Goal: Contribute content: Contribute content

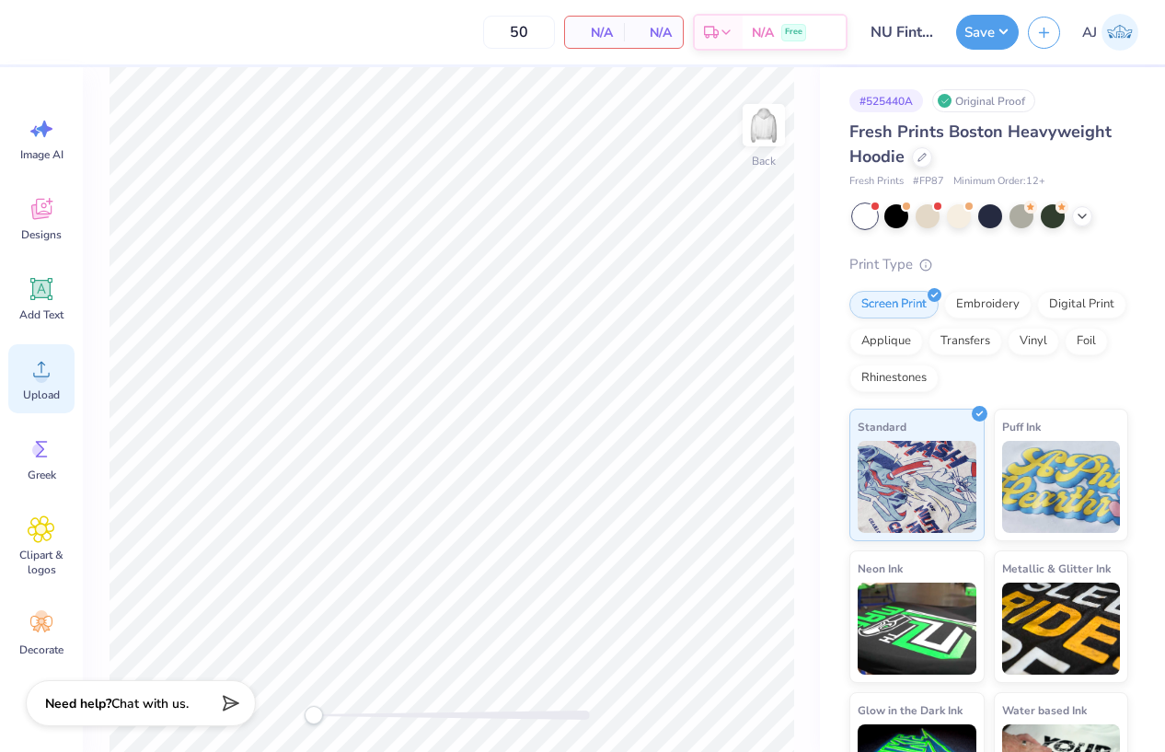
click at [44, 388] on span "Upload" at bounding box center [41, 394] width 37 height 15
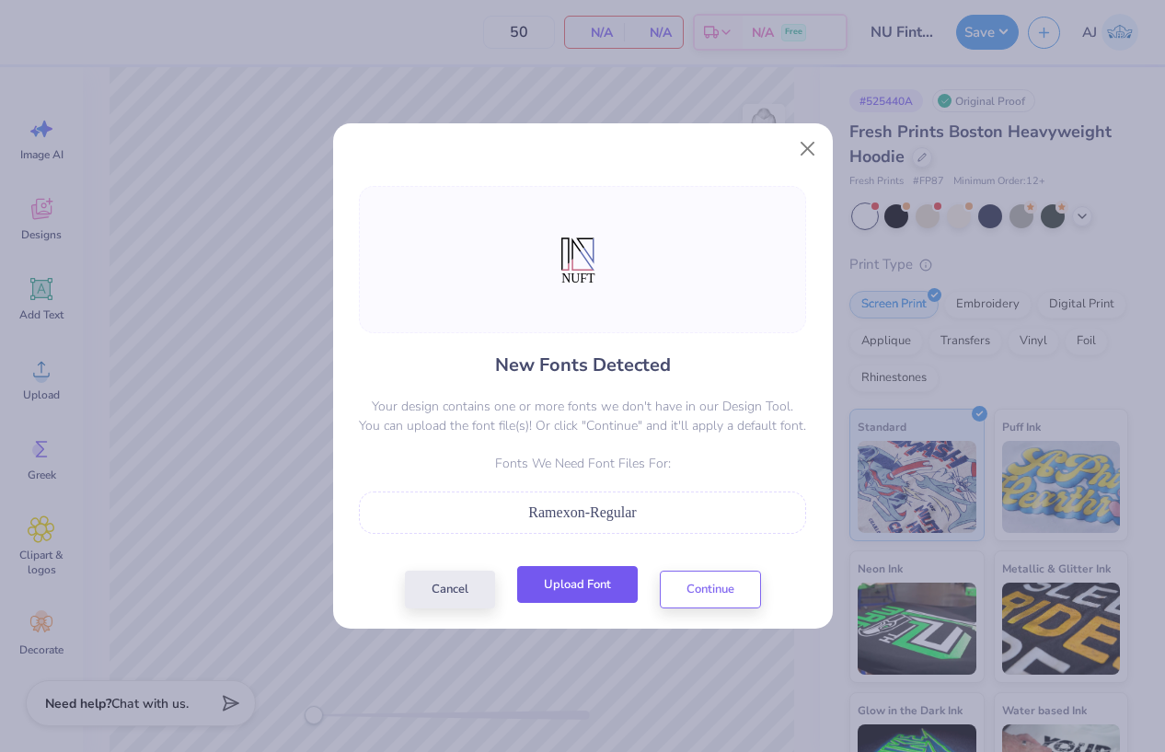
click at [583, 587] on button "Upload Font" at bounding box center [577, 585] width 121 height 38
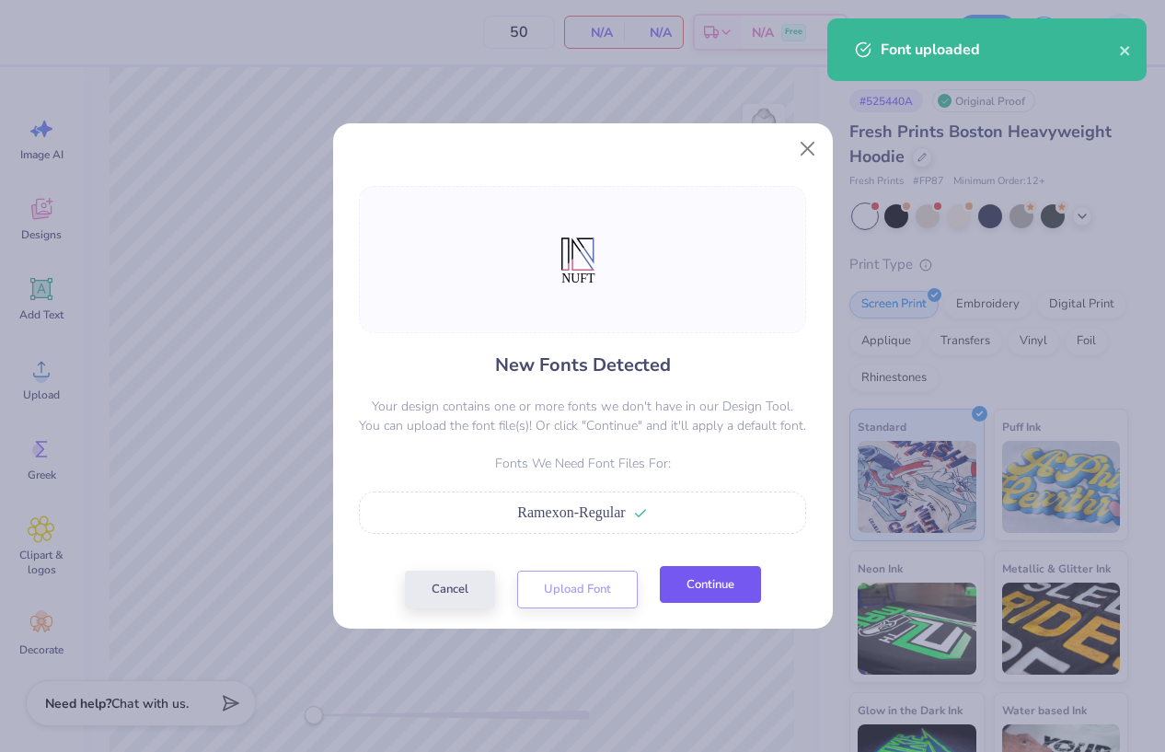
click at [712, 593] on button "Continue" at bounding box center [710, 585] width 101 height 38
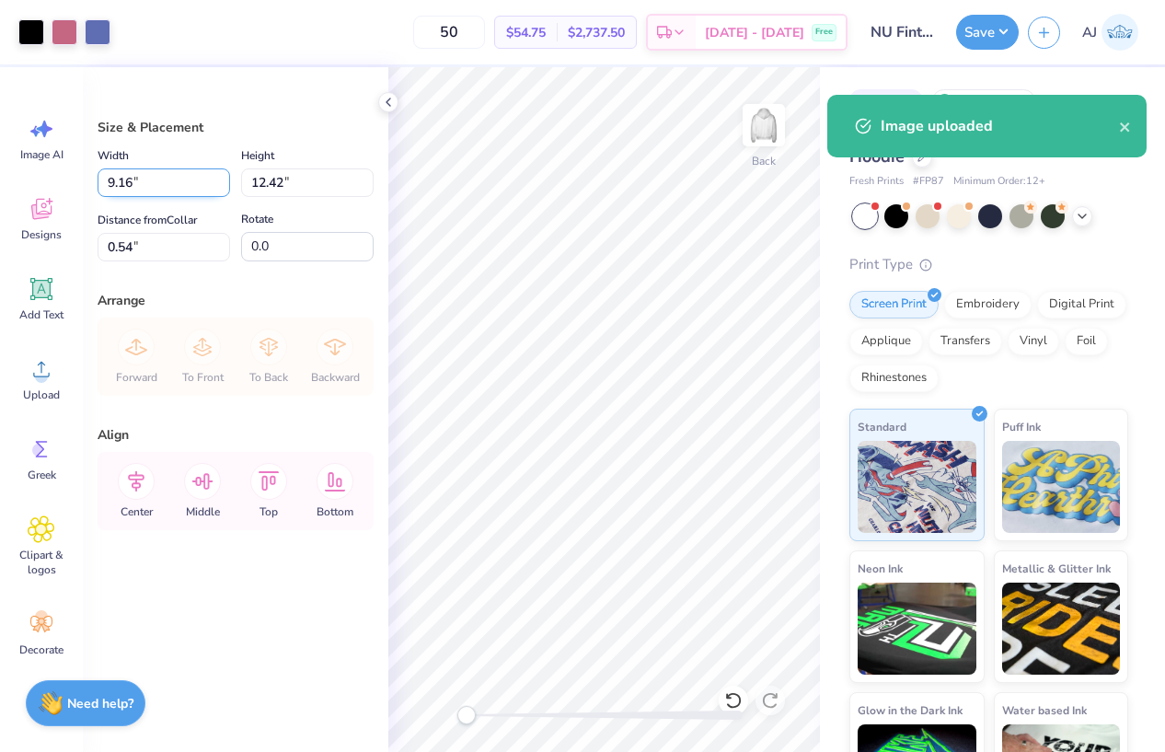
click at [131, 184] on input "9.16" at bounding box center [164, 182] width 133 height 29
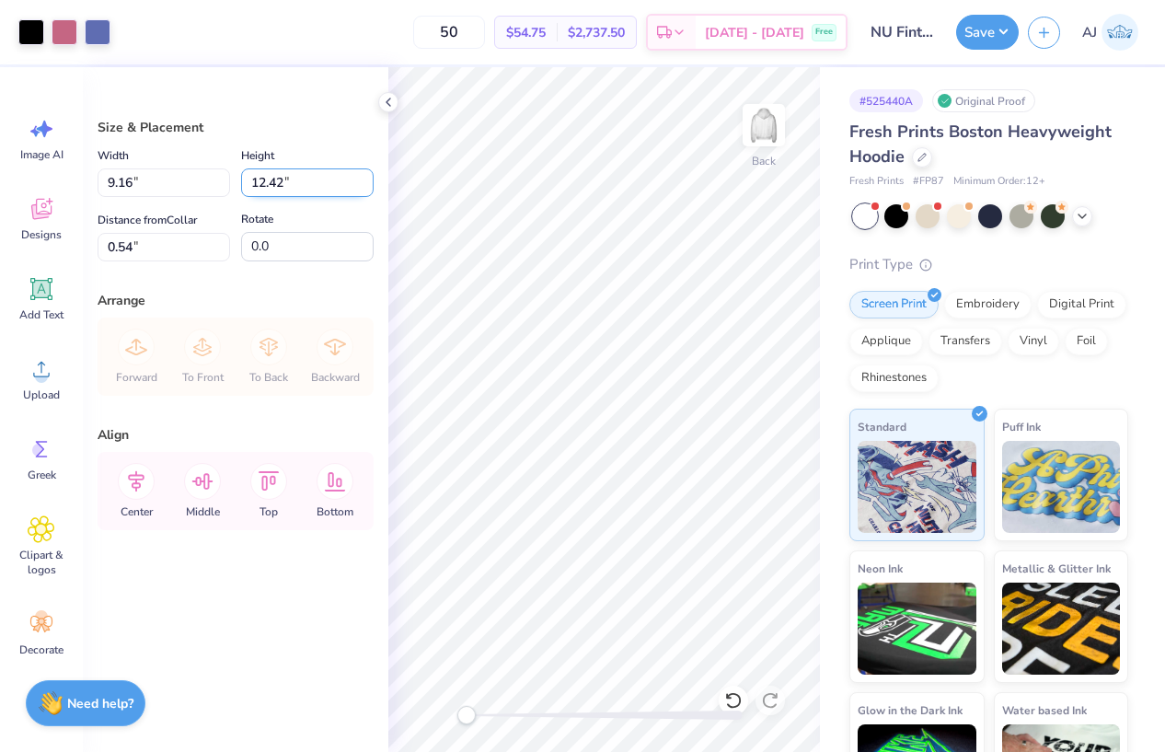
click at [264, 181] on input "12.42" at bounding box center [307, 182] width 133 height 29
type input "3.5"
type input "2.58"
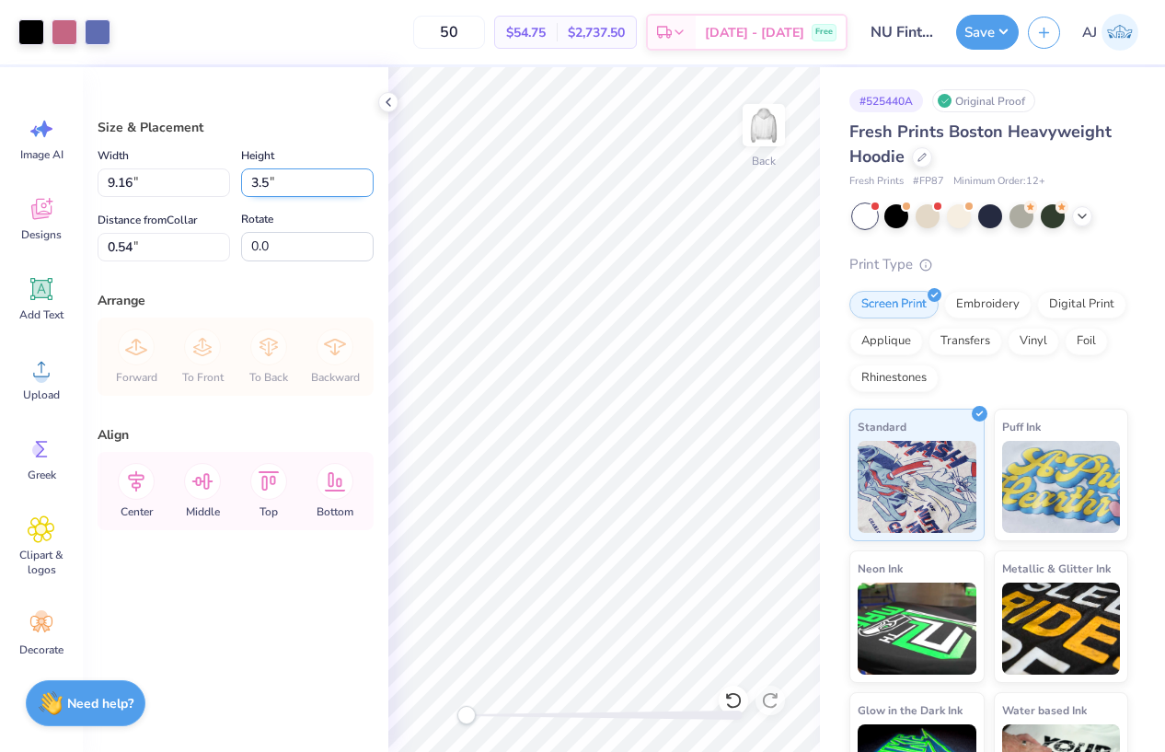
type input "3.50"
type input "3.00"
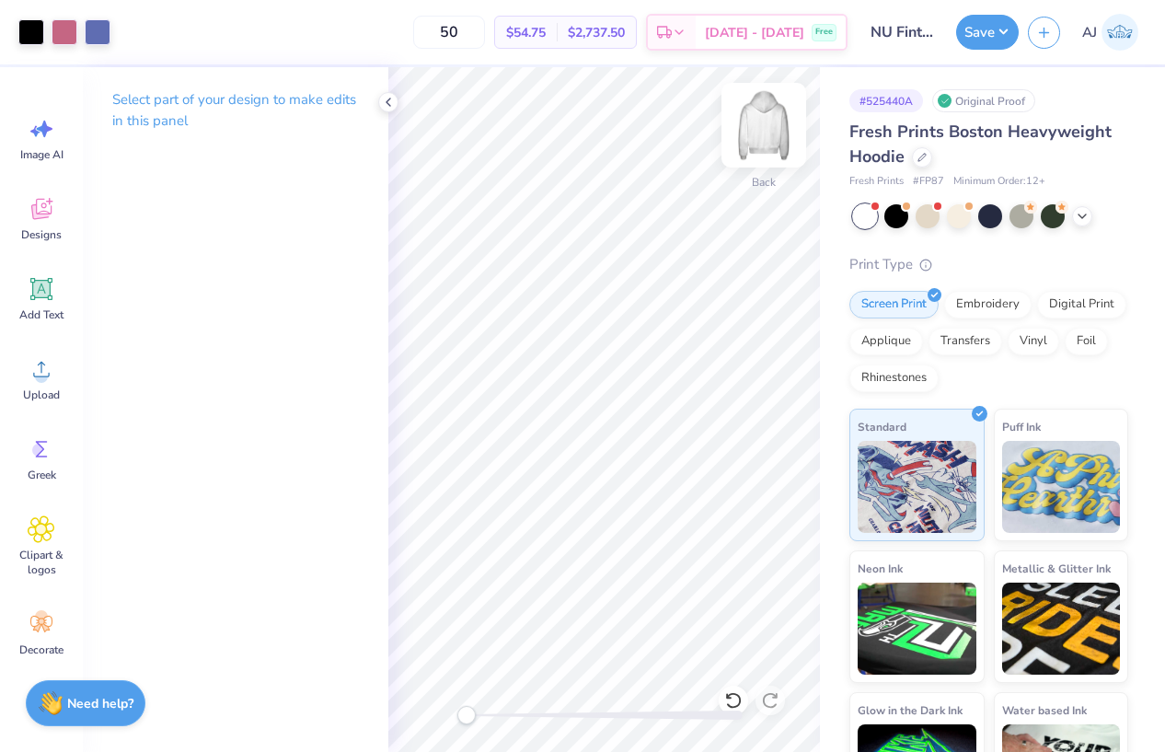
click at [781, 139] on img at bounding box center [764, 125] width 74 height 74
click at [45, 374] on circle at bounding box center [41, 376] width 13 height 13
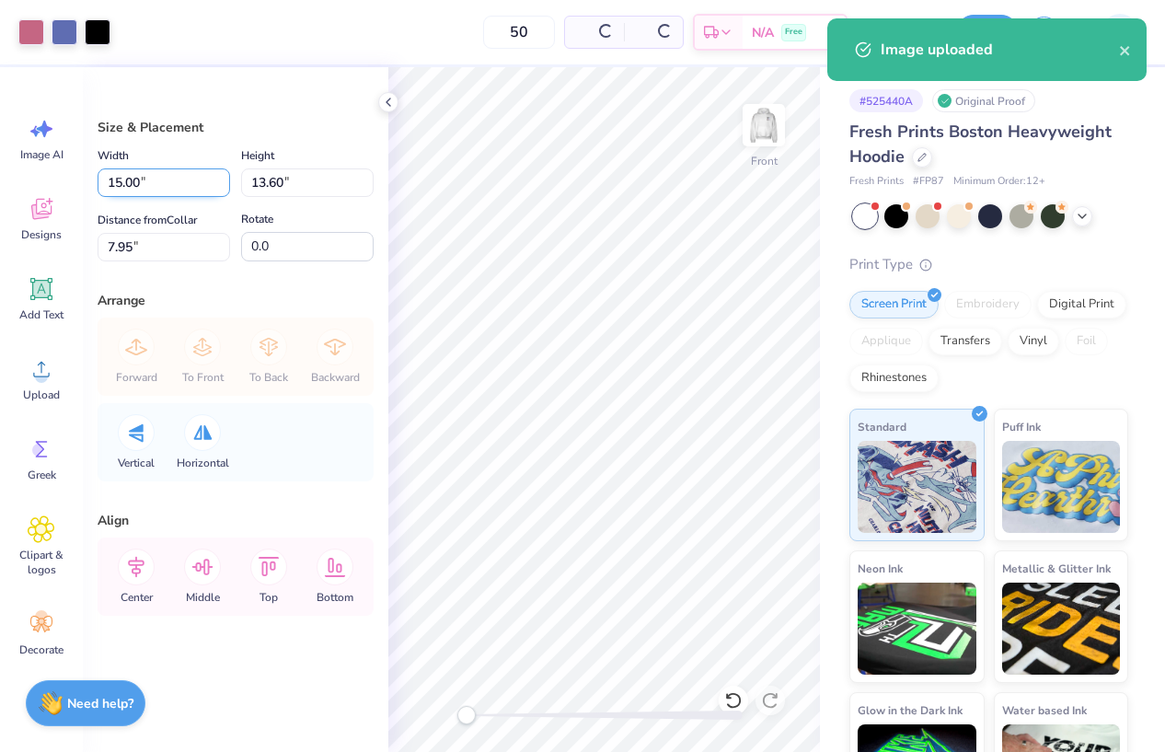
click at [143, 184] on input "15.00" at bounding box center [164, 182] width 133 height 29
type input "12.00"
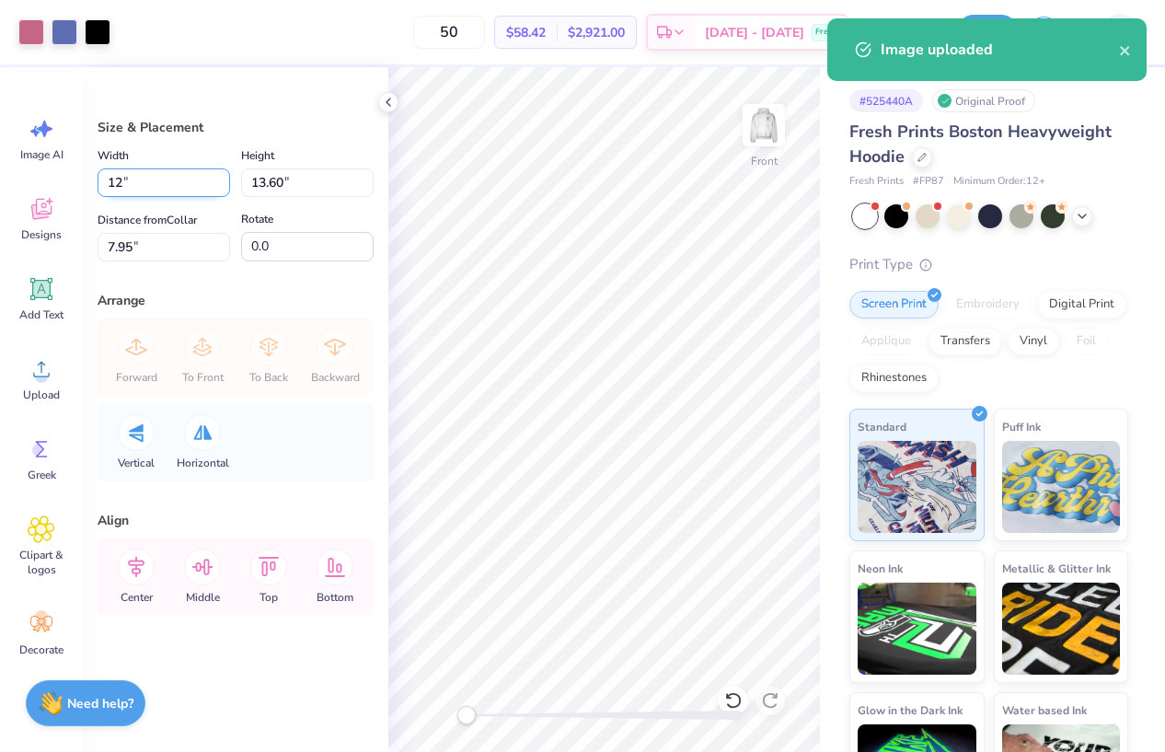
type input "10.88"
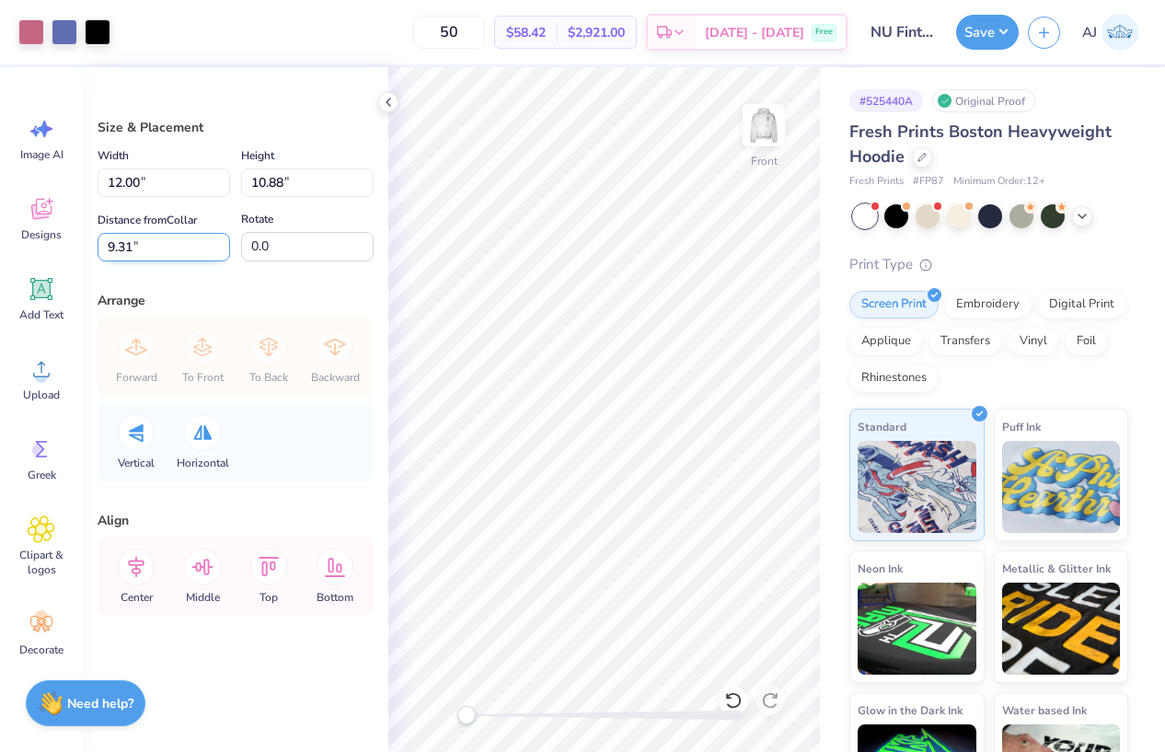
click at [110, 239] on input "9.31" at bounding box center [164, 247] width 133 height 29
click at [116, 249] on input "3" at bounding box center [164, 247] width 133 height 29
click at [147, 269] on div "Size & Placement Width 12.00 12.00 " Height 10.88 10.88 " Distance from Collar …" at bounding box center [236, 409] width 306 height 685
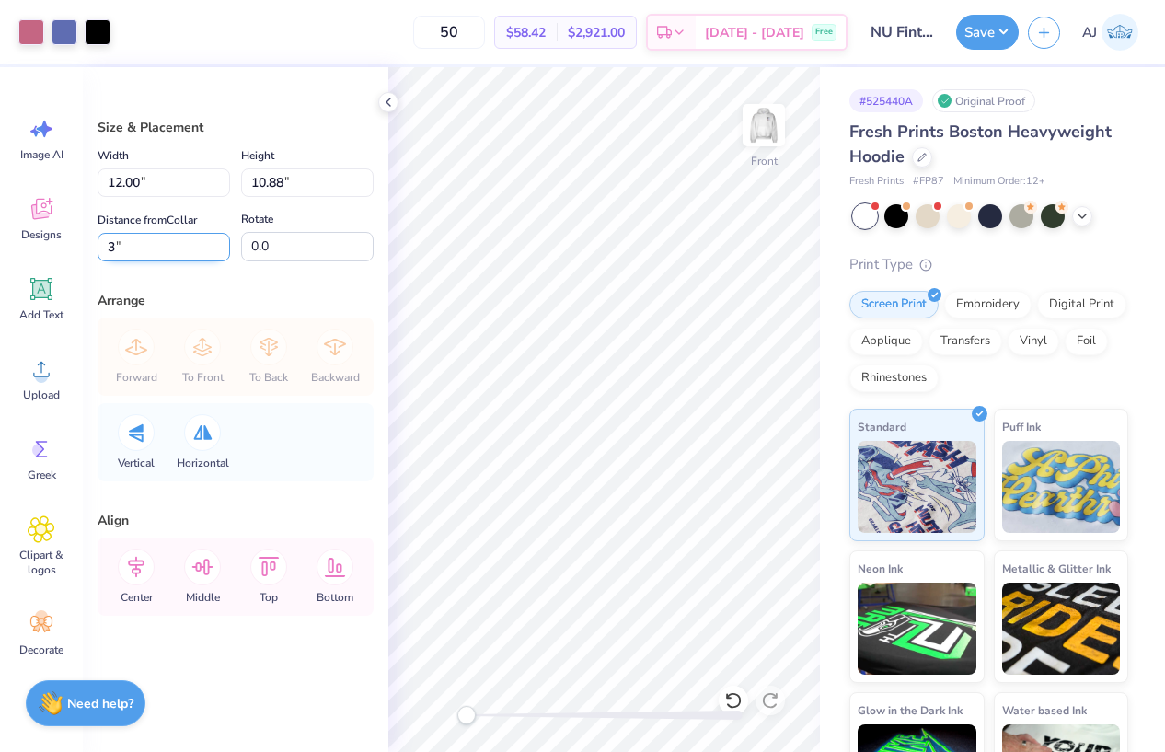
click at [118, 245] on input "3" at bounding box center [164, 247] width 133 height 29
type input "6"
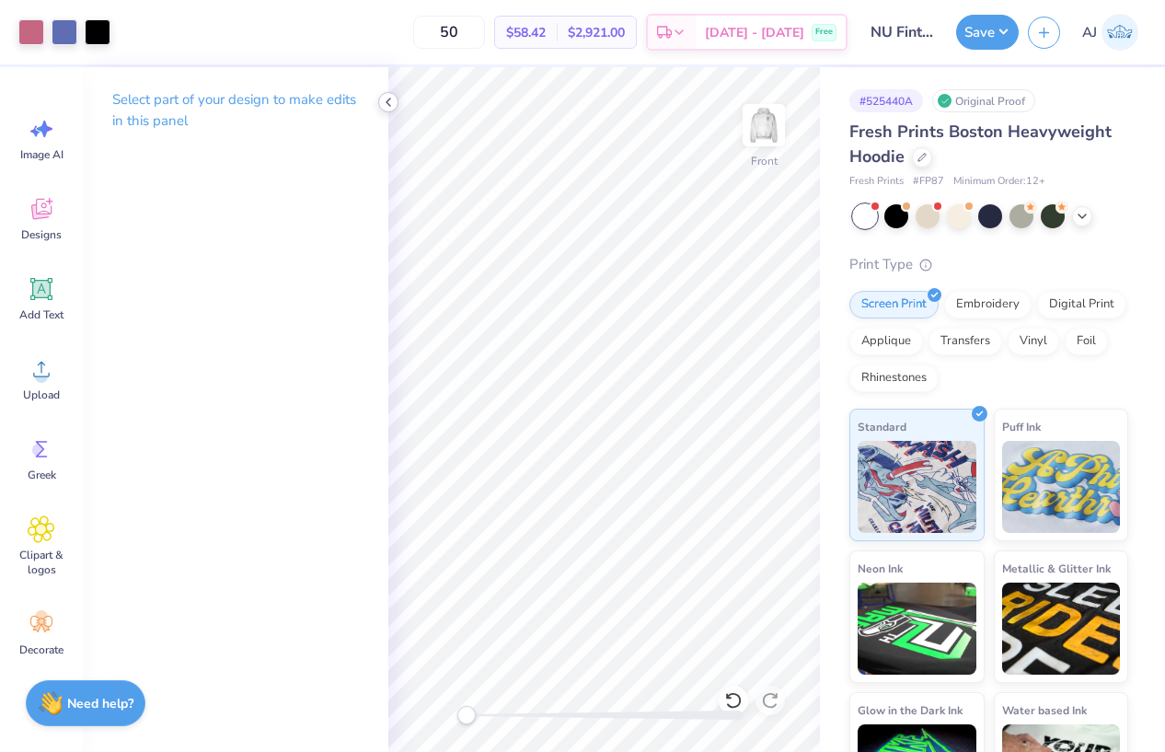
click at [393, 99] on icon at bounding box center [388, 102] width 15 height 15
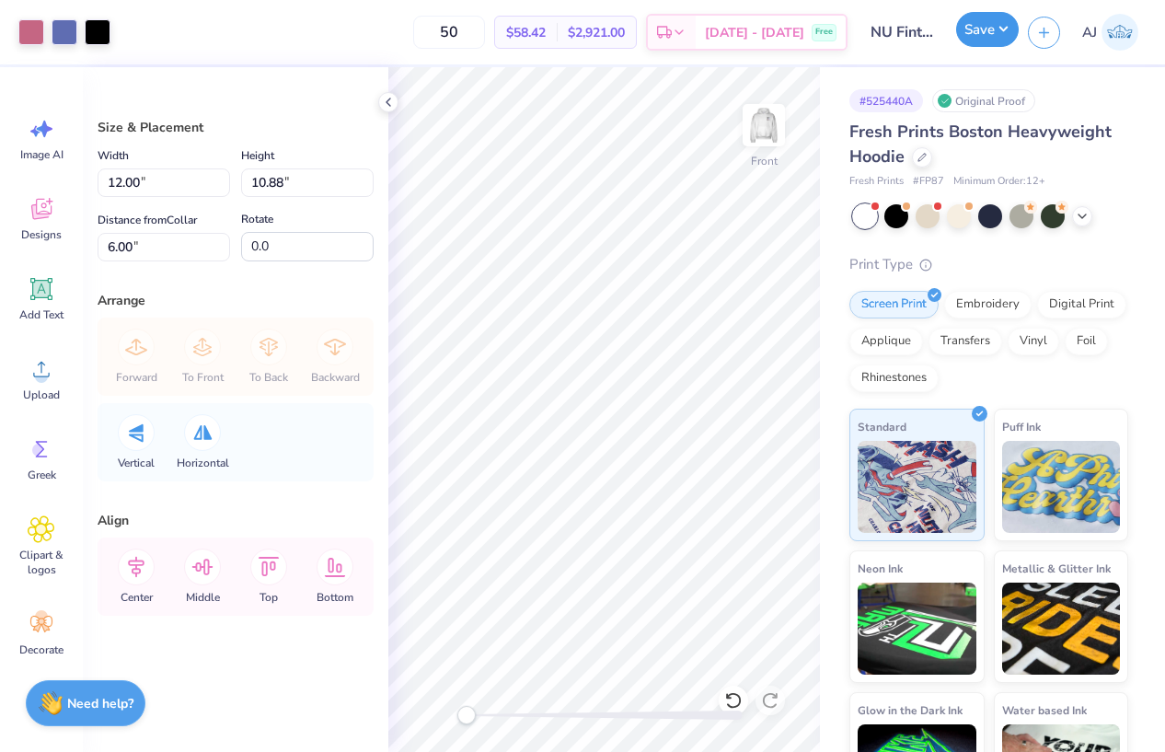
click at [1012, 26] on button "Save" at bounding box center [987, 29] width 63 height 35
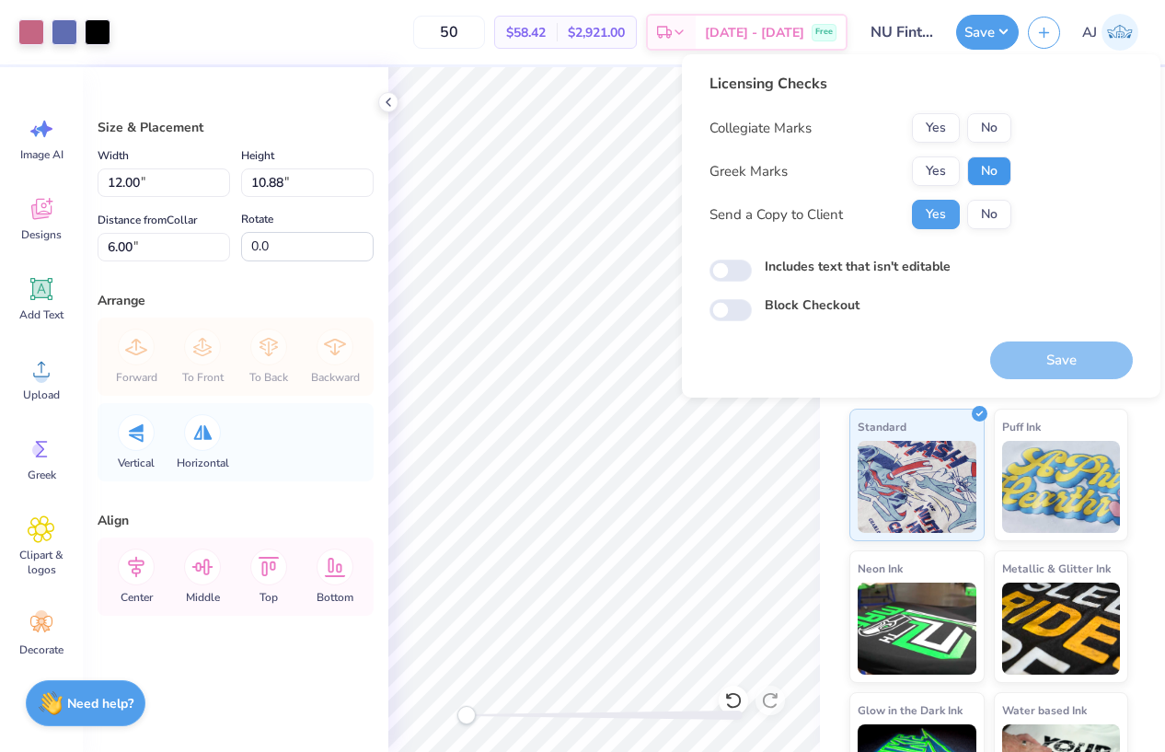
click at [990, 159] on button "No" at bounding box center [989, 170] width 44 height 29
click at [989, 120] on button "No" at bounding box center [989, 127] width 44 height 29
click at [714, 280] on input "Includes text that isn't editable" at bounding box center [731, 271] width 42 height 22
checkbox input "true"
click at [1045, 349] on button "Save" at bounding box center [1061, 360] width 143 height 38
